Goal: Task Accomplishment & Management: Manage account settings

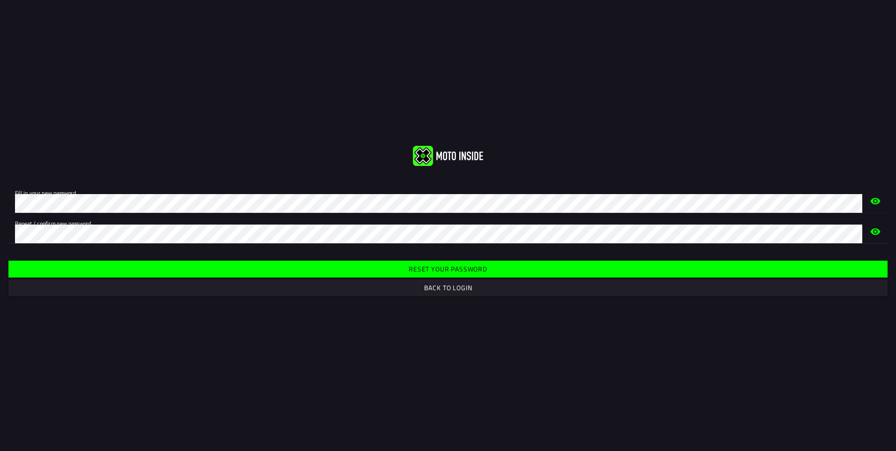
click at [0, 0] on slot "Reset your password" at bounding box center [0, 0] width 0 height 0
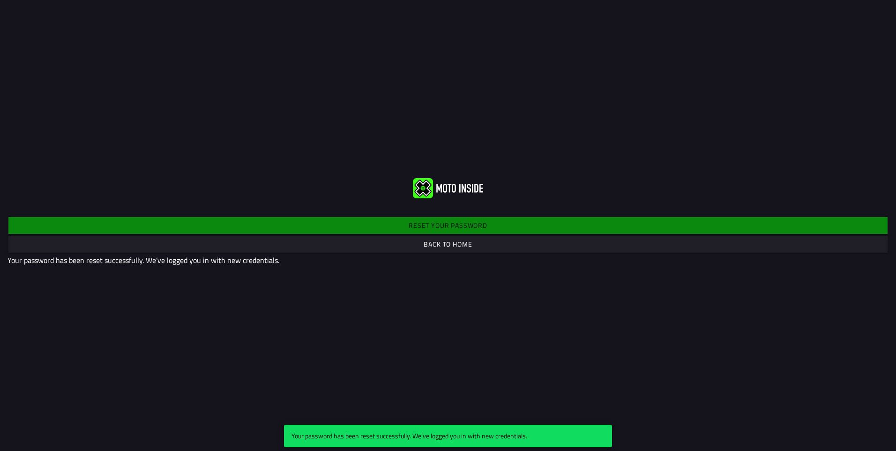
click at [0, 0] on slot "Back to home" at bounding box center [0, 0] width 0 height 0
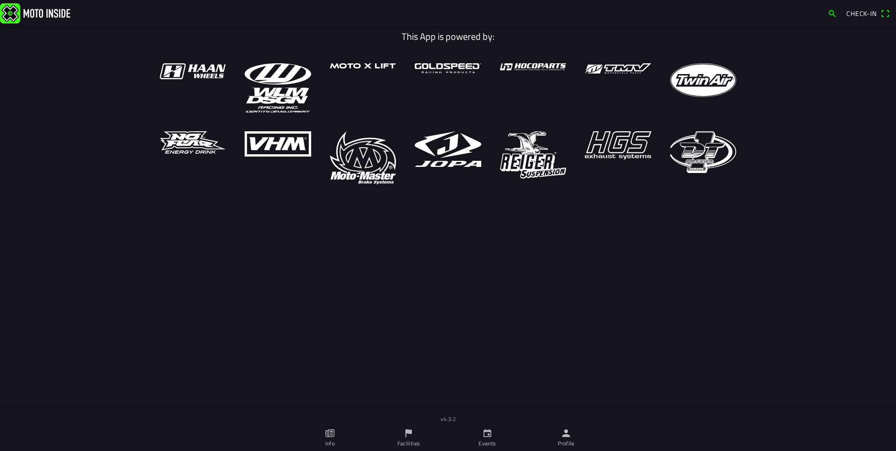
click at [475, 433] on link "Events" at bounding box center [487, 437] width 79 height 26
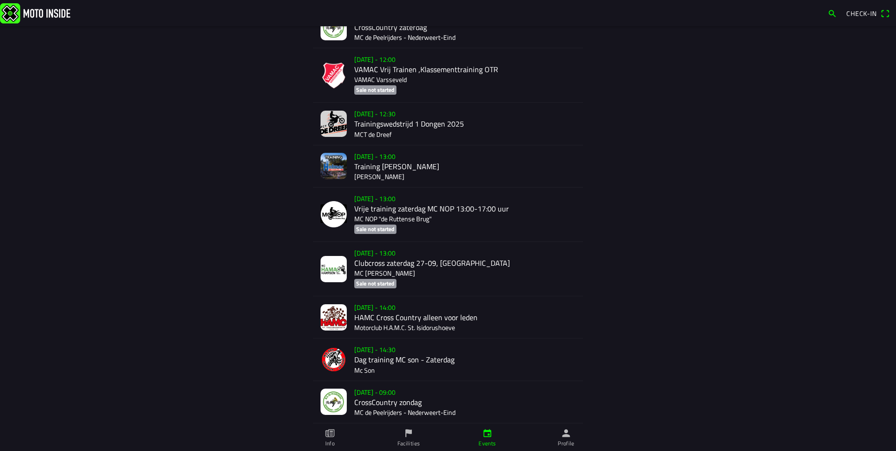
scroll to position [1604, 0]
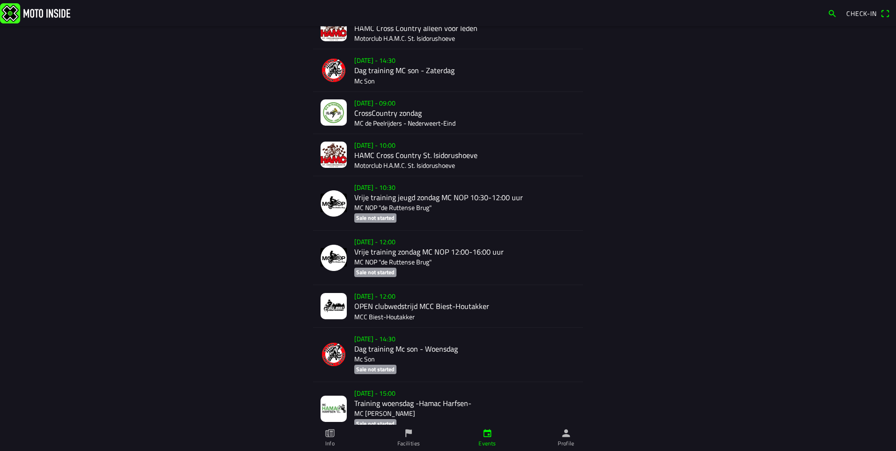
click at [444, 148] on div "[DATE] - 10:00 HAMC Cross Country St. Isidorushoeve Motorclub H.A.M.C. St. Isid…" at bounding box center [464, 155] width 221 height 42
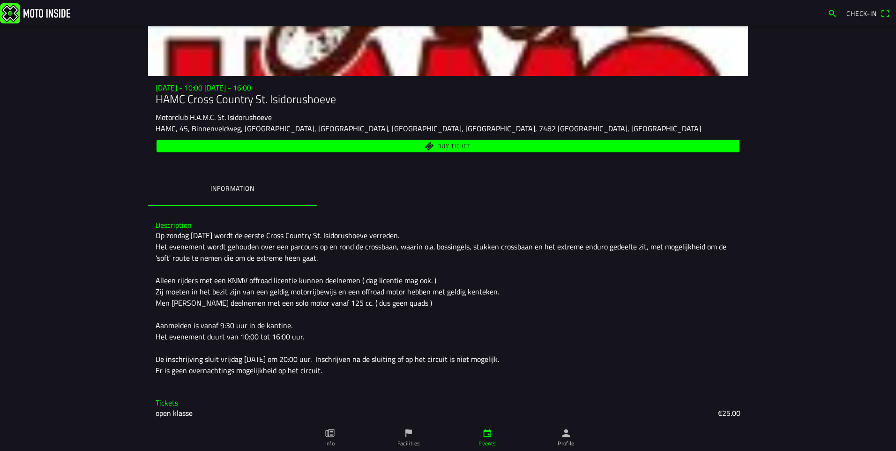
scroll to position [87, 0]
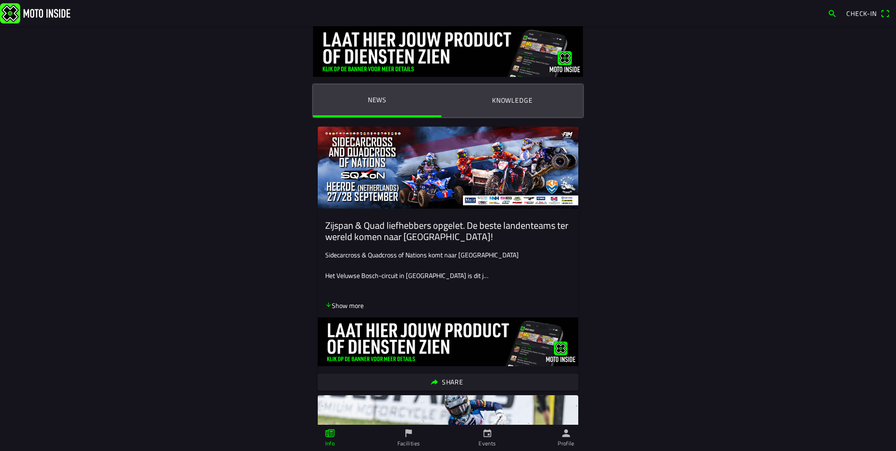
click at [498, 92] on button "Knowledge" at bounding box center [511, 100] width 141 height 32
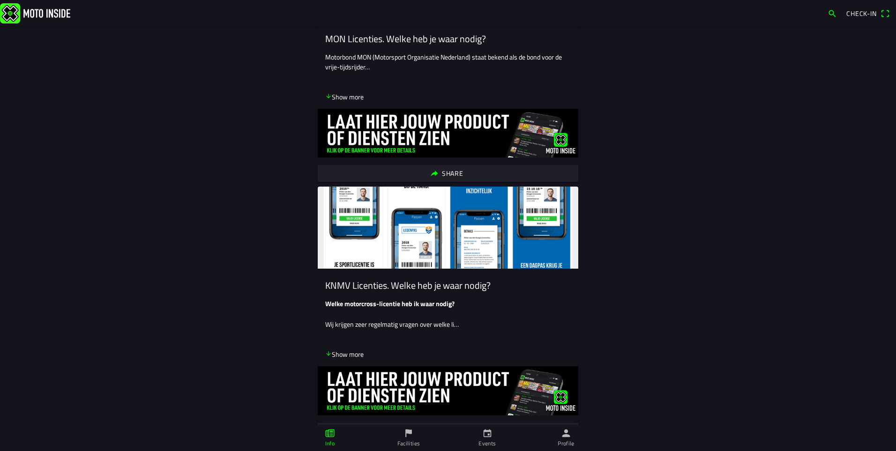
scroll to position [245, 0]
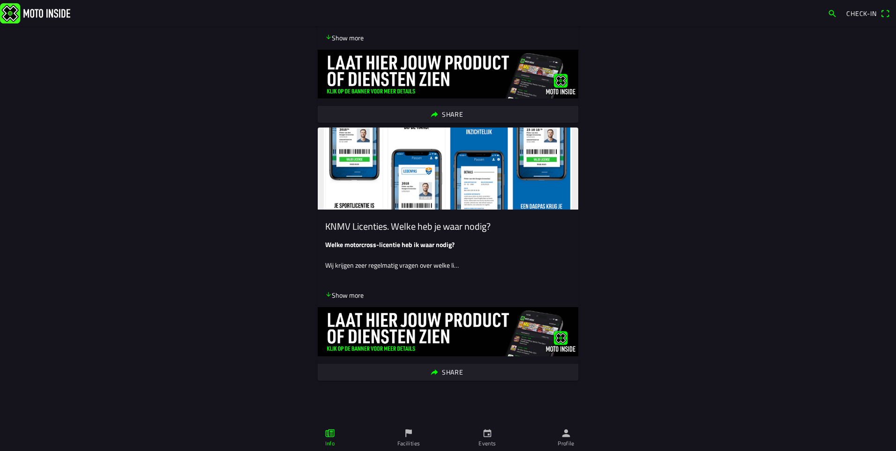
click at [345, 294] on p "Show more" at bounding box center [344, 295] width 38 height 10
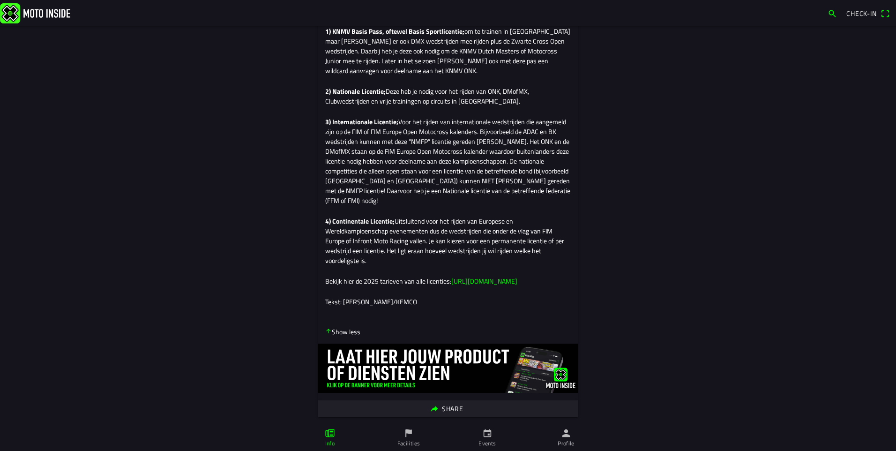
scroll to position [620, 0]
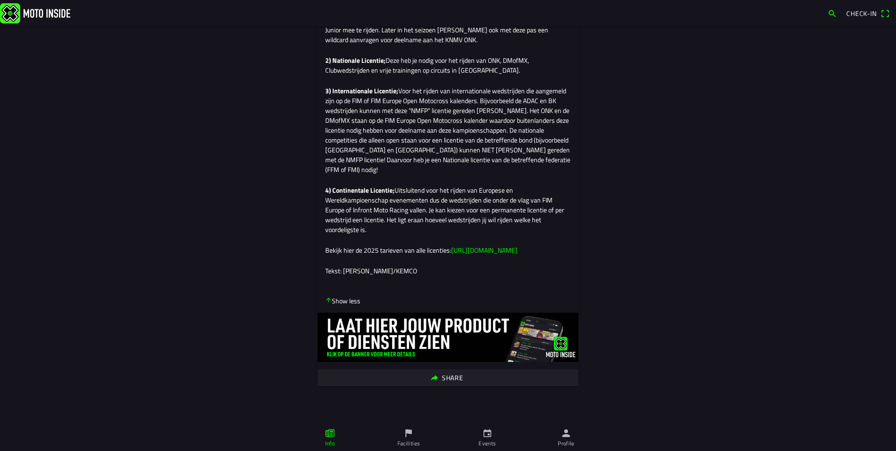
drag, startPoint x: 589, startPoint y: 137, endPoint x: 590, endPoint y: 117, distance: 20.2
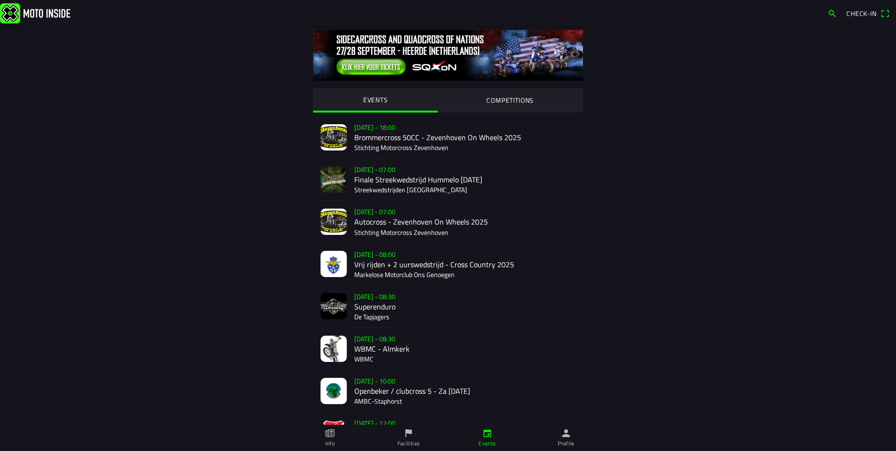
click at [570, 436] on icon "person" at bounding box center [566, 433] width 10 height 10
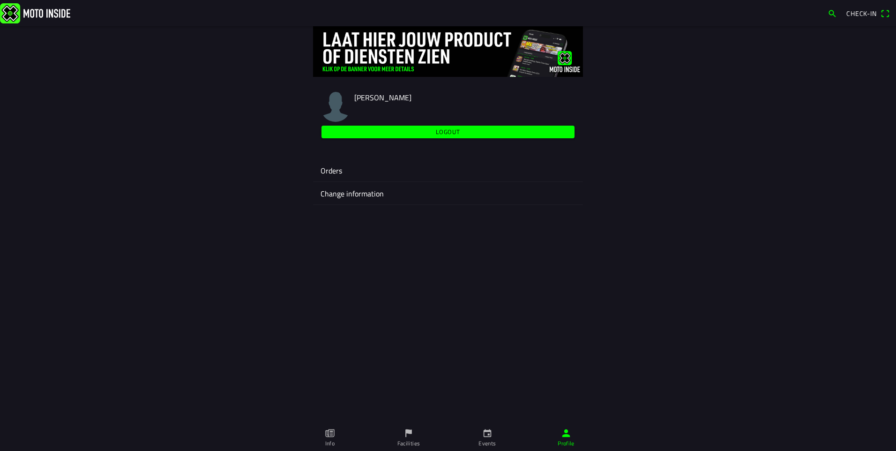
click at [340, 189] on ion-label "Change information" at bounding box center [447, 193] width 255 height 11
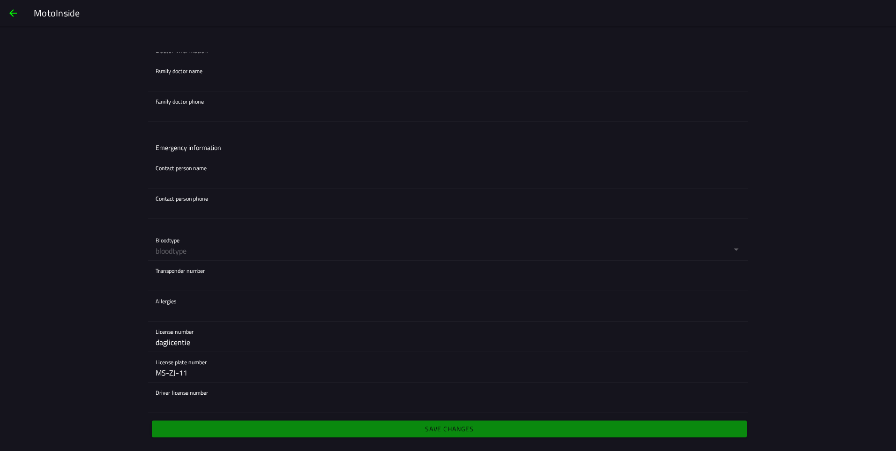
scroll to position [663, 0]
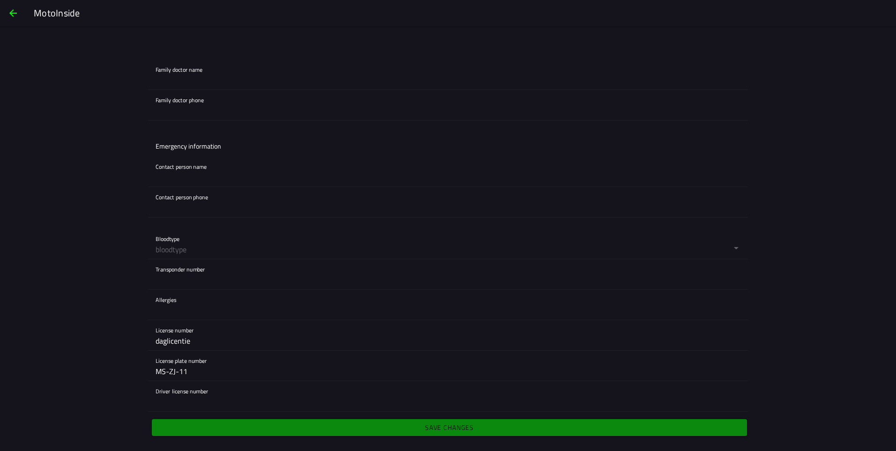
click at [195, 340] on input "daglicentie" at bounding box center [447, 340] width 585 height 19
click at [180, 295] on div "Allergies" at bounding box center [447, 304] width 585 height 30
click at [176, 312] on input "text" at bounding box center [447, 310] width 585 height 19
drag, startPoint x: 167, startPoint y: 283, endPoint x: 169, endPoint y: 288, distance: 5.0
click at [167, 286] on input "text" at bounding box center [447, 279] width 585 height 19
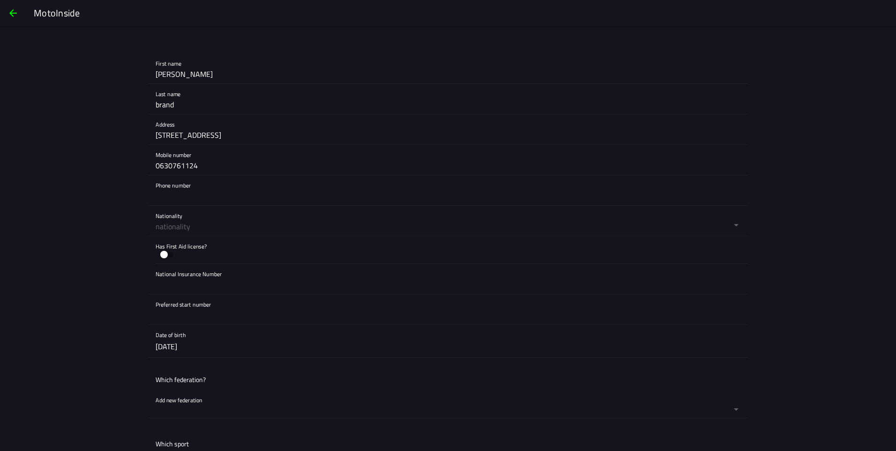
scroll to position [234, 0]
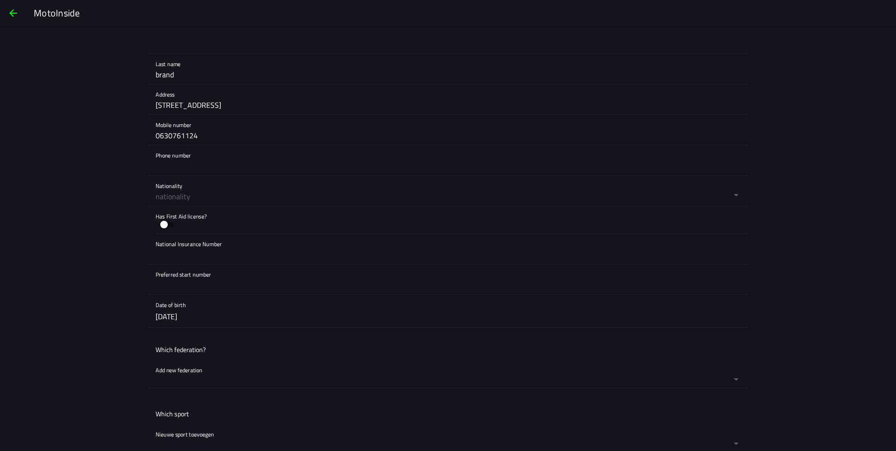
click at [178, 195] on button "button" at bounding box center [451, 191] width 592 height 30
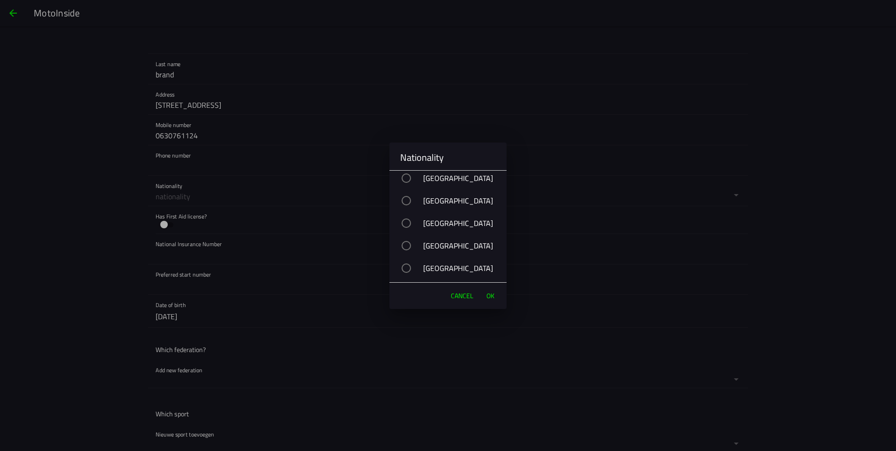
scroll to position [3466, 0]
click at [410, 244] on div "button" at bounding box center [405, 245] width 9 height 9
click at [492, 296] on span "OK" at bounding box center [490, 295] width 8 height 9
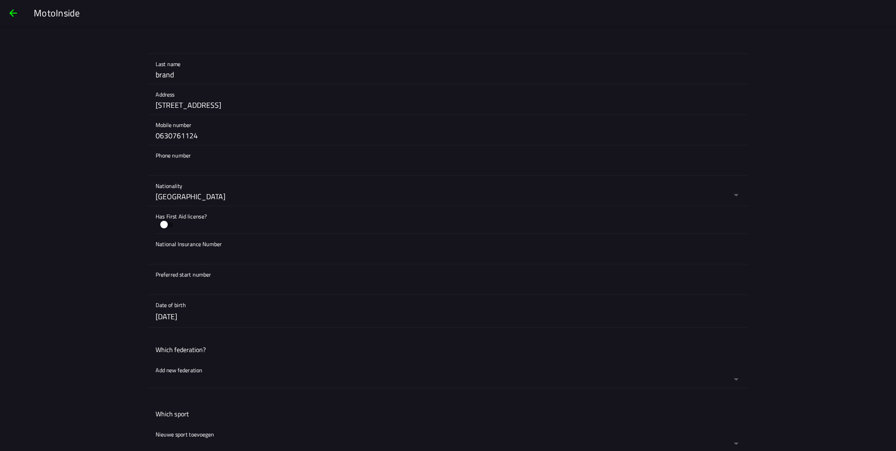
click at [191, 261] on input "text" at bounding box center [447, 254] width 585 height 19
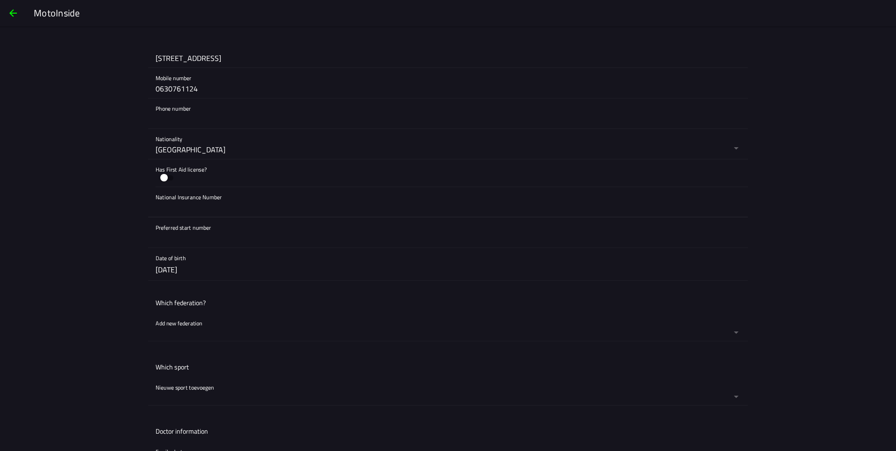
click at [194, 238] on input "text" at bounding box center [447, 238] width 585 height 19
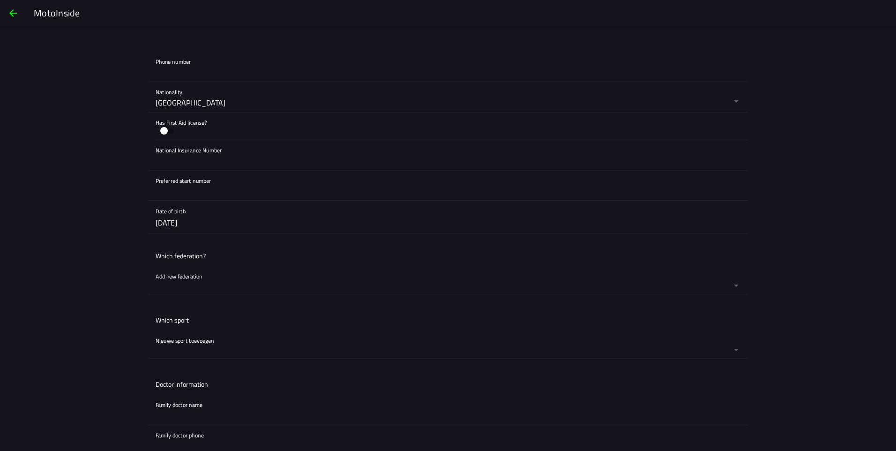
click at [191, 262] on ion-list-header "Which federation?" at bounding box center [448, 255] width 600 height 21
click at [187, 275] on button "button" at bounding box center [451, 280] width 592 height 28
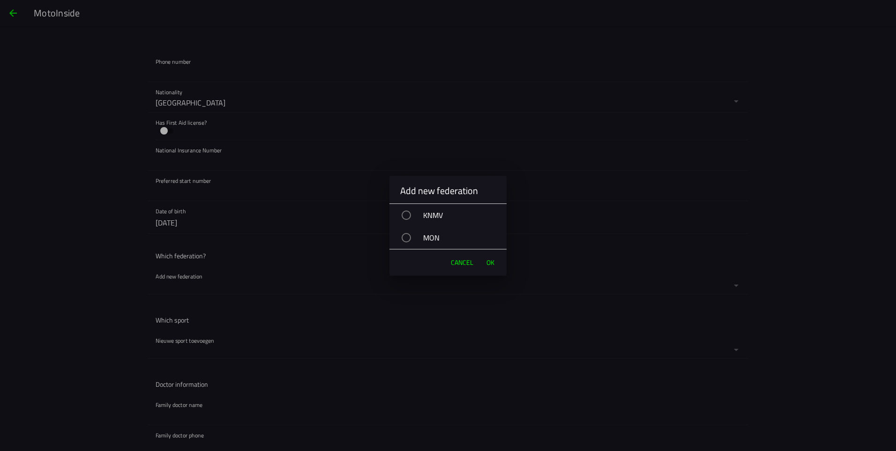
click at [461, 263] on span "Cancel" at bounding box center [462, 262] width 22 height 9
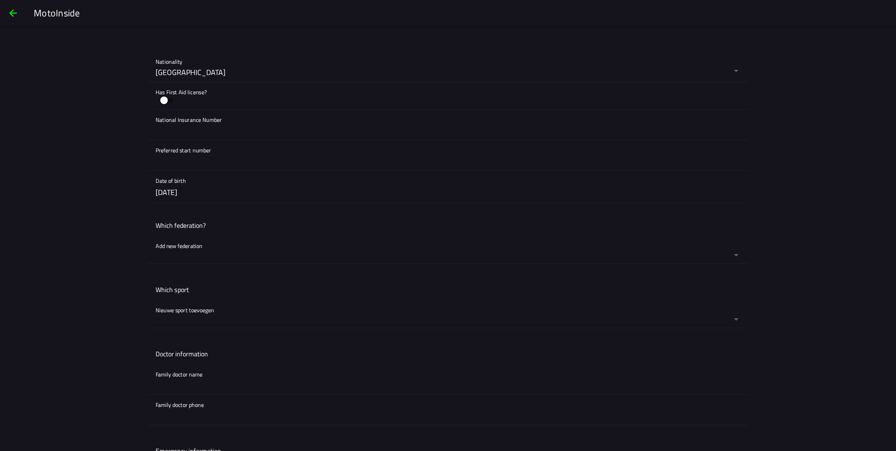
scroll to position [375, 0]
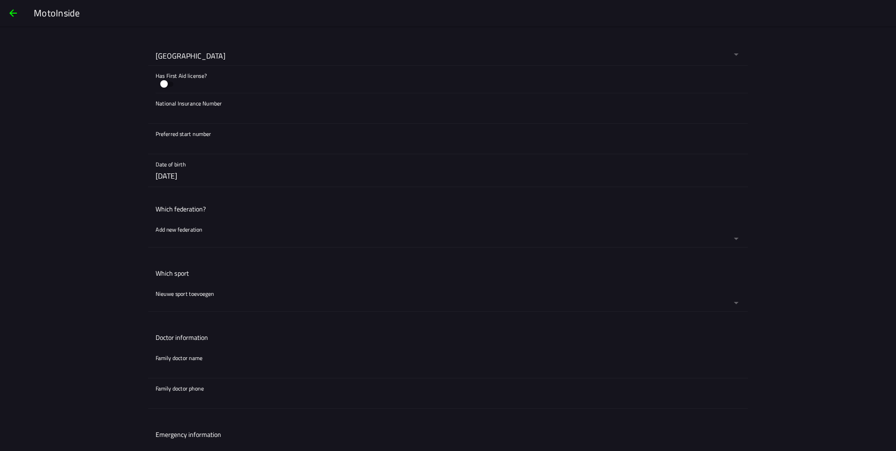
click at [215, 289] on button "button" at bounding box center [451, 297] width 592 height 28
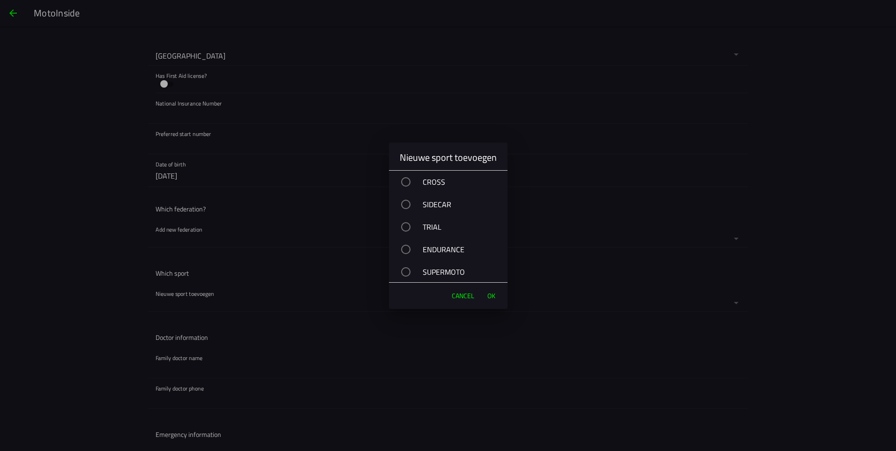
click at [214, 301] on ion-backdrop at bounding box center [448, 225] width 896 height 451
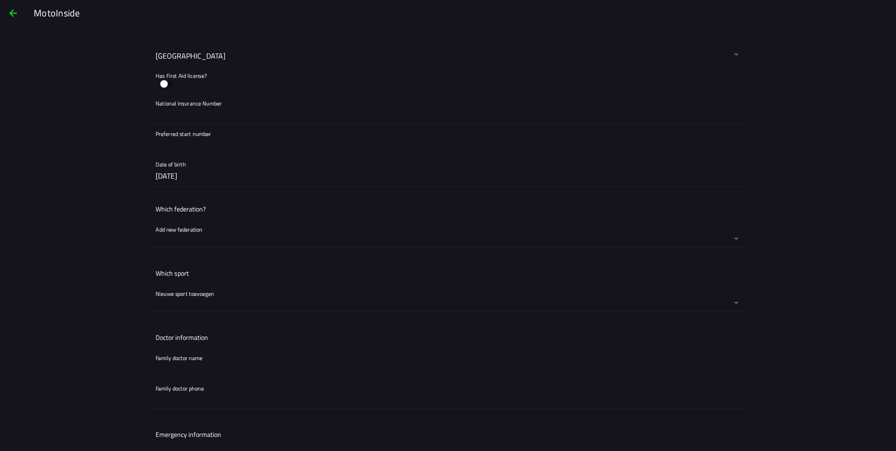
click at [214, 301] on button "button" at bounding box center [451, 297] width 592 height 28
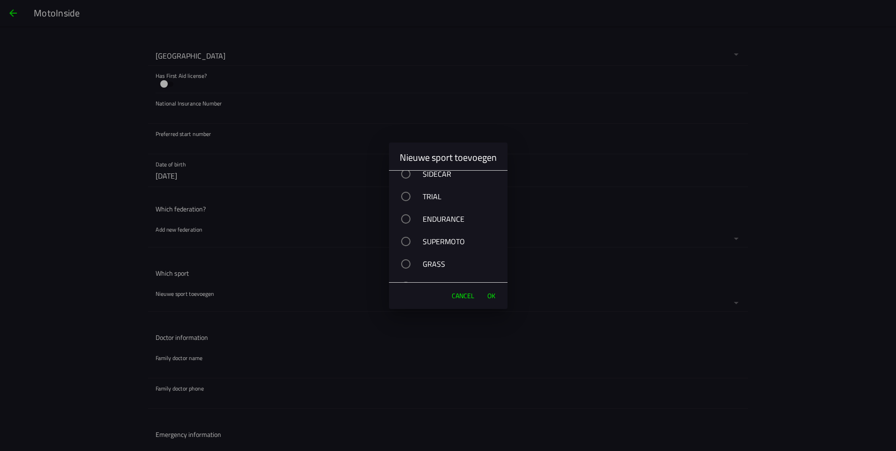
scroll to position [46, 0]
click at [462, 292] on span "Cancel" at bounding box center [463, 295] width 22 height 9
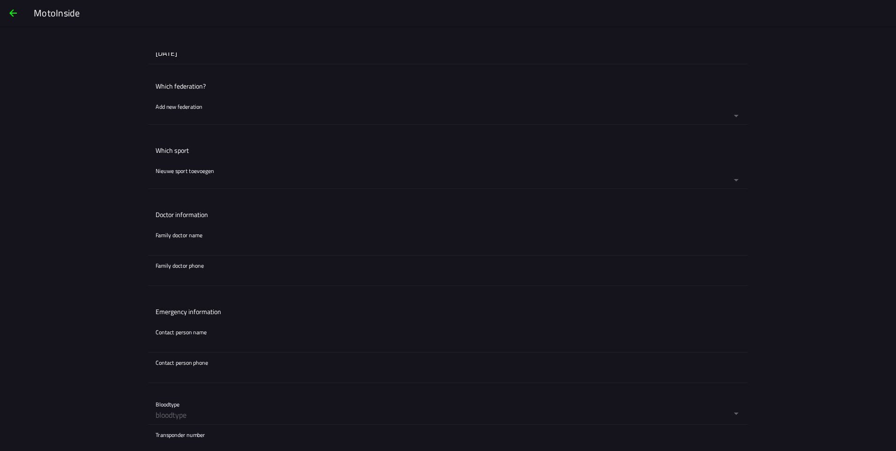
scroll to position [515, 0]
